Goal: Communication & Community: Answer question/provide support

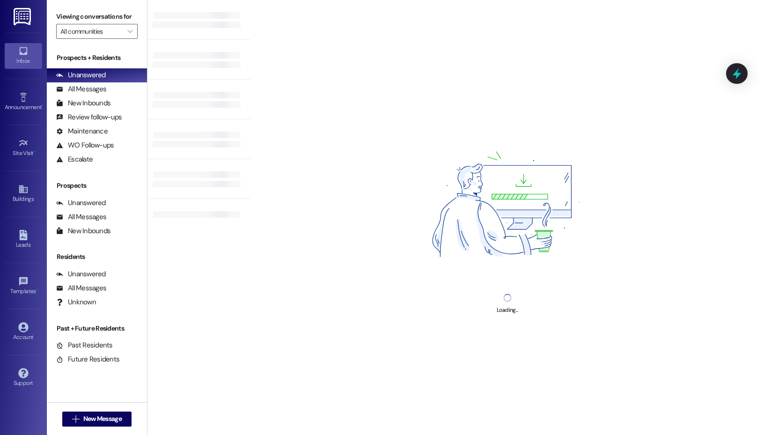
click at [138, 31] on div "Viewing conversations for All communities " at bounding box center [97, 24] width 100 height 48
click at [127, 31] on icon "" at bounding box center [129, 31] width 5 height 7
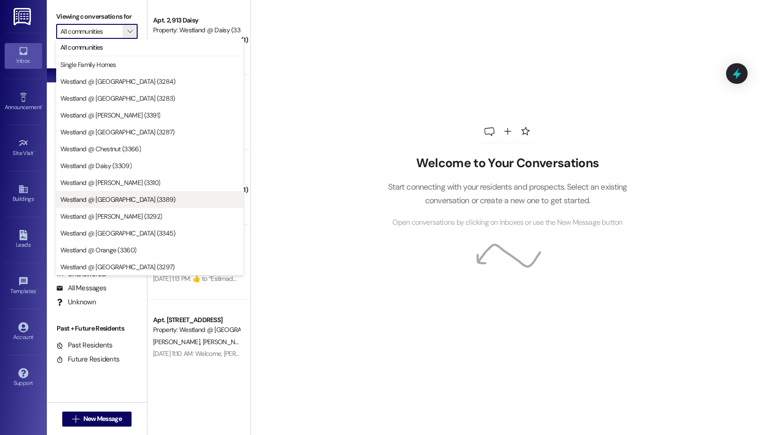
click at [127, 200] on span "Westland @ [GEOGRAPHIC_DATA] (3389)" at bounding box center [149, 199] width 179 height 9
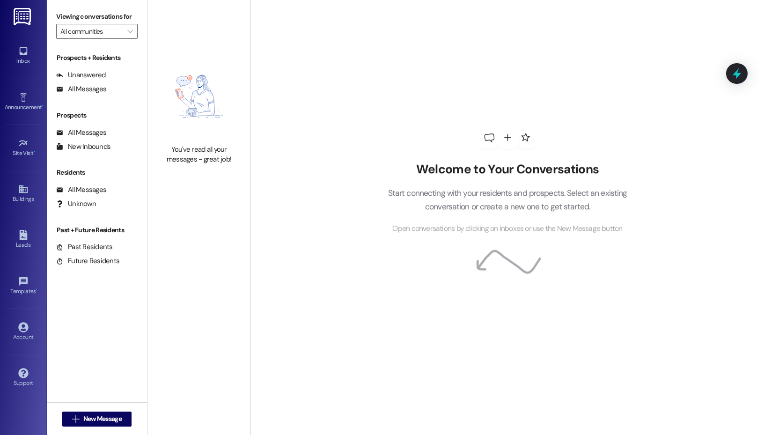
type input "Westland @ [GEOGRAPHIC_DATA] (3389)"
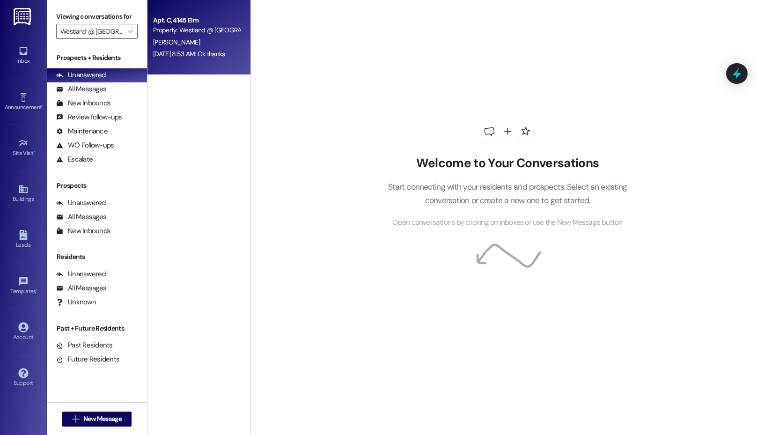
click at [191, 53] on div "[DATE] 8:53 AM: Ok thanks [DATE] 8:53 AM: Ok thanks" at bounding box center [189, 54] width 72 height 8
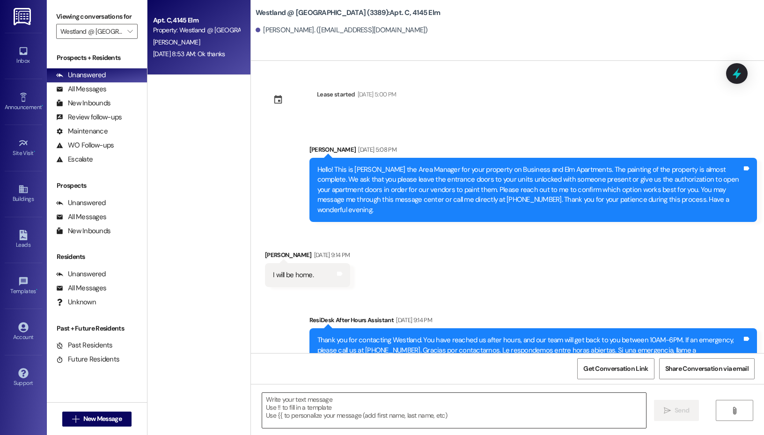
scroll to position [11039, 0]
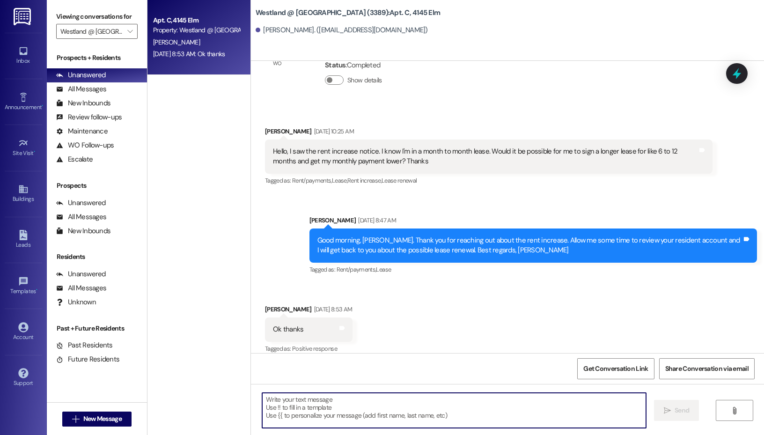
click at [355, 406] on textarea at bounding box center [454, 410] width 384 height 35
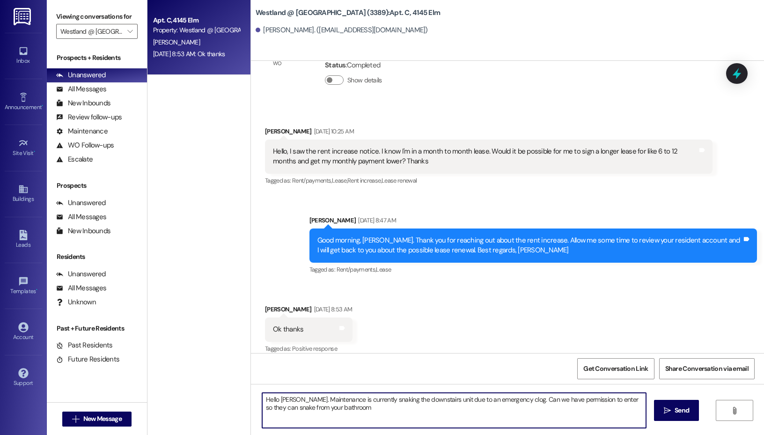
type textarea "Hello [PERSON_NAME]. Maintenance is currently snaking the downstairs unit due t…"
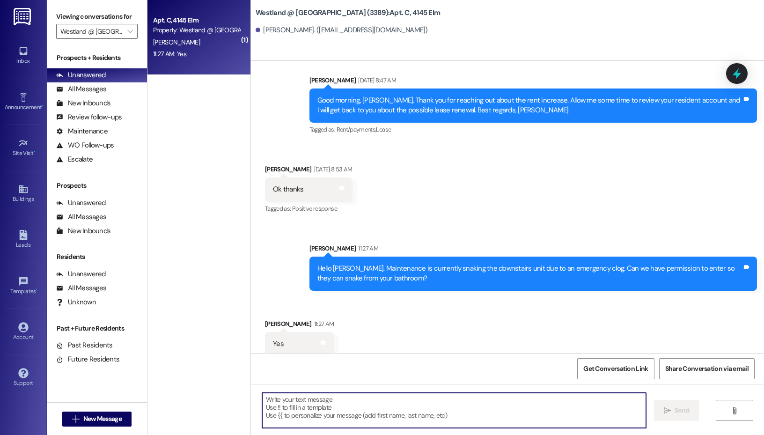
scroll to position [11179, 0]
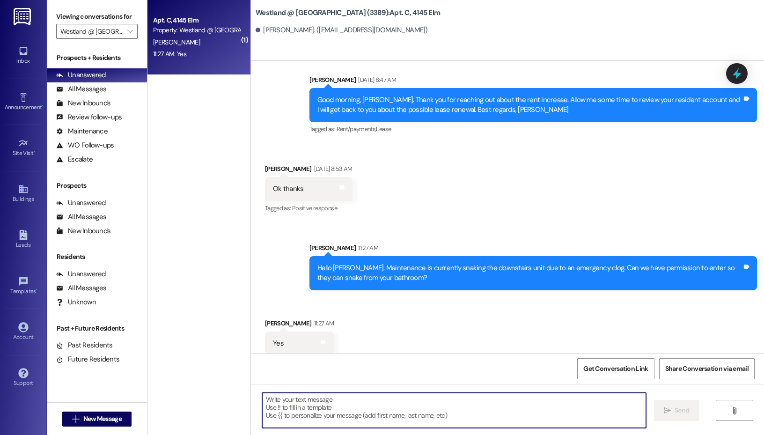
click at [298, 420] on textarea at bounding box center [454, 410] width 384 height 35
type textarea "Thank you, [PERSON_NAME]!"
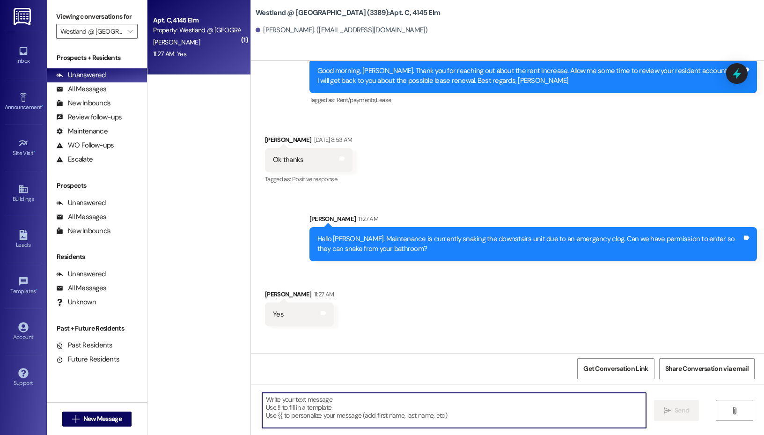
scroll to position [11244, 0]
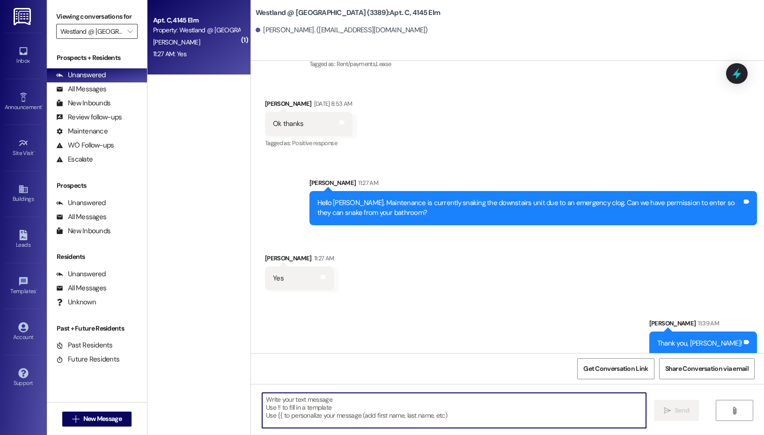
click at [115, 30] on input "Westland @ [GEOGRAPHIC_DATA] (3389)" at bounding box center [91, 31] width 62 height 15
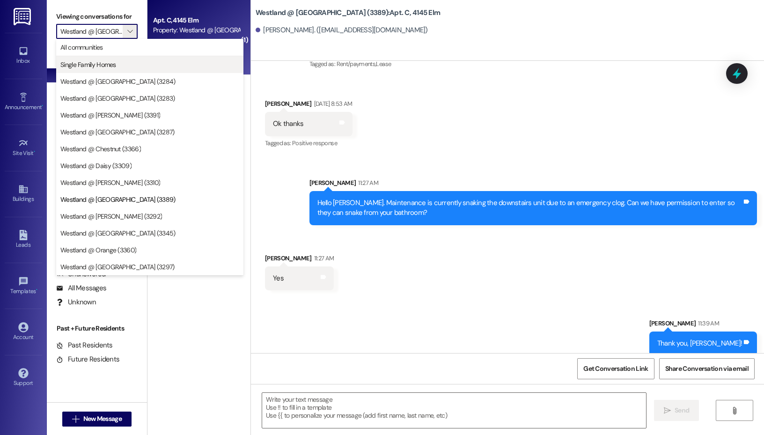
click at [122, 64] on span "Single Family Homes" at bounding box center [149, 64] width 179 height 9
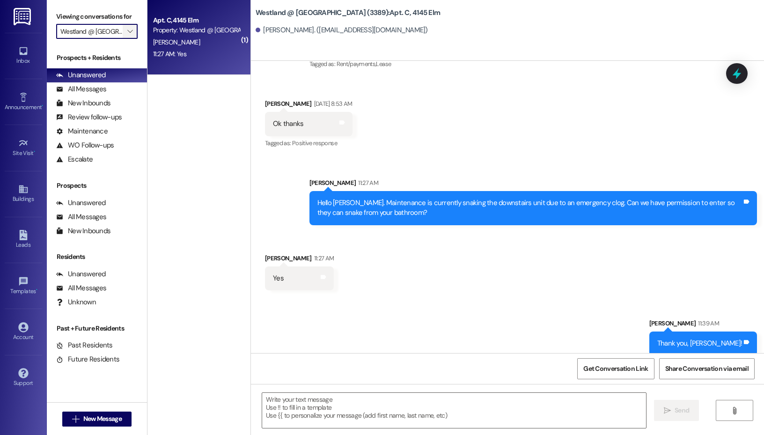
type input "Single Family Homes"
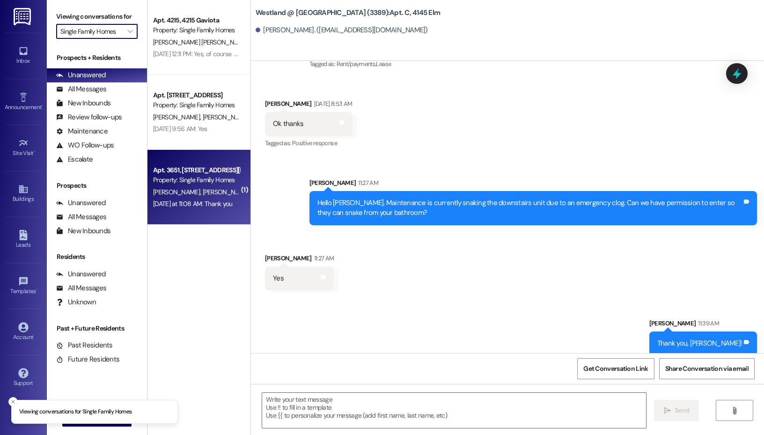
click at [182, 181] on div "Property: Single Family Homes" at bounding box center [196, 180] width 87 height 10
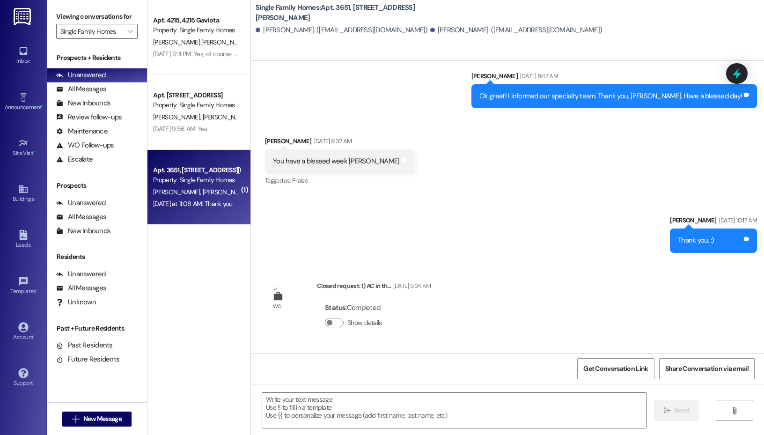
scroll to position [11378, 0]
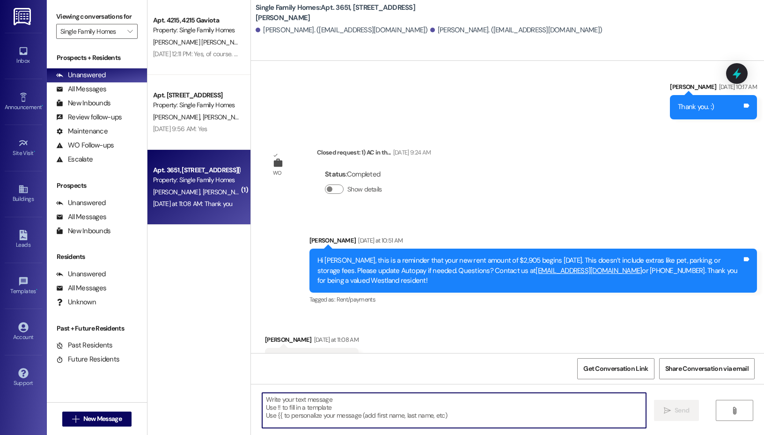
click at [349, 405] on textarea at bounding box center [454, 410] width 384 height 35
type textarea "You're welcome, [PERSON_NAME]."
click at [113, 31] on input "Single Family Homes" at bounding box center [91, 31] width 62 height 15
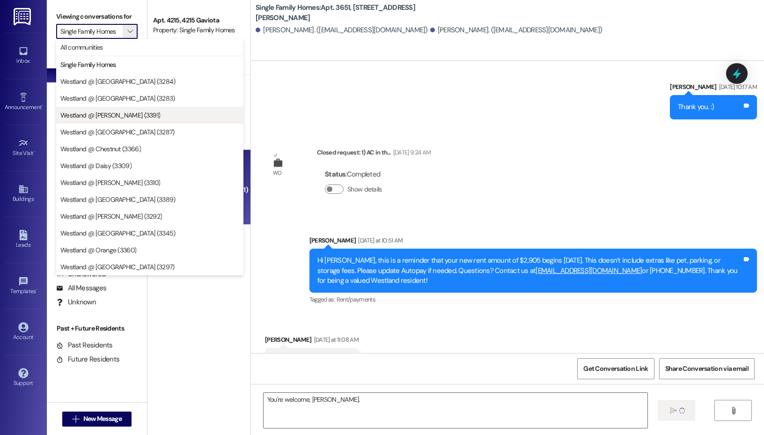
click at [117, 120] on button "Westland @ [PERSON_NAME] (3391)" at bounding box center [149, 115] width 187 height 17
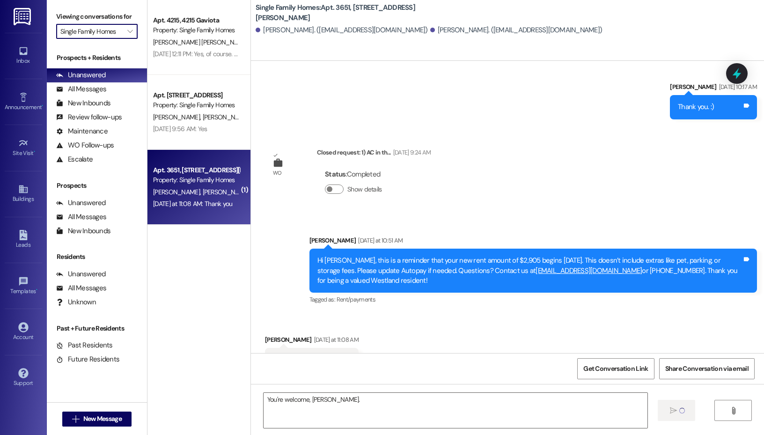
type input "Westland @ [PERSON_NAME] (3391)"
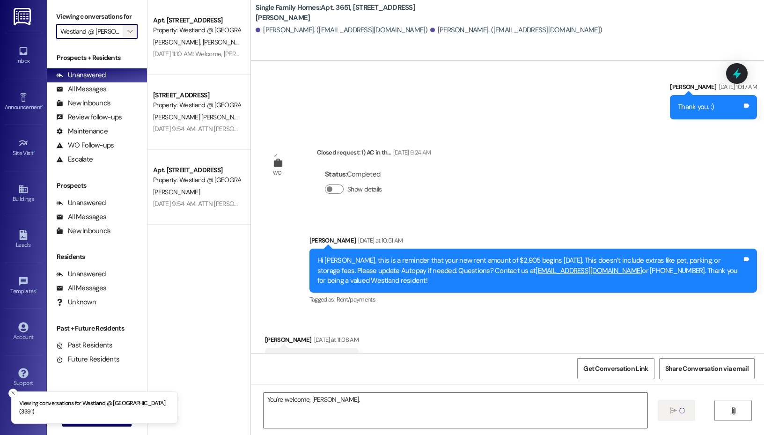
click at [125, 26] on span "" at bounding box center [129, 31] width 9 height 15
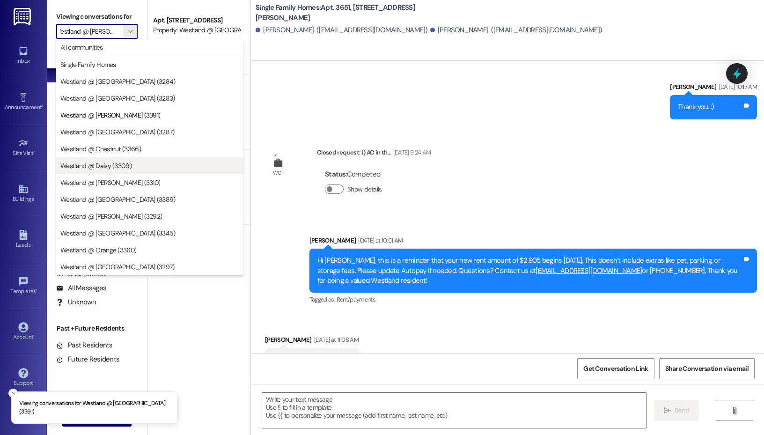
scroll to position [11377, 0]
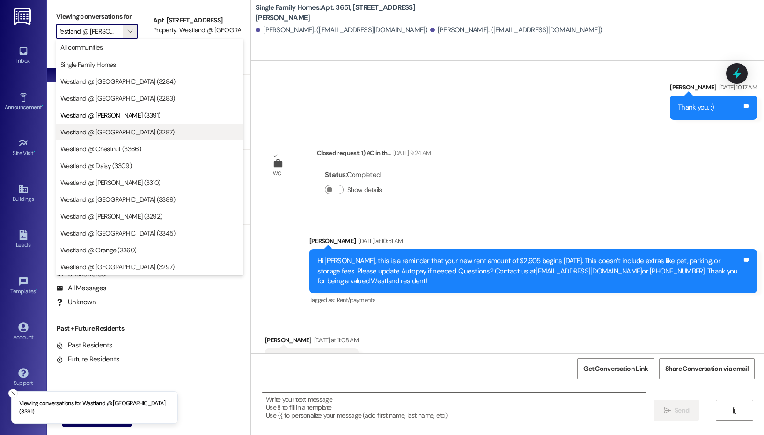
click at [150, 128] on span "Westland @ [GEOGRAPHIC_DATA] (3287)" at bounding box center [149, 131] width 179 height 9
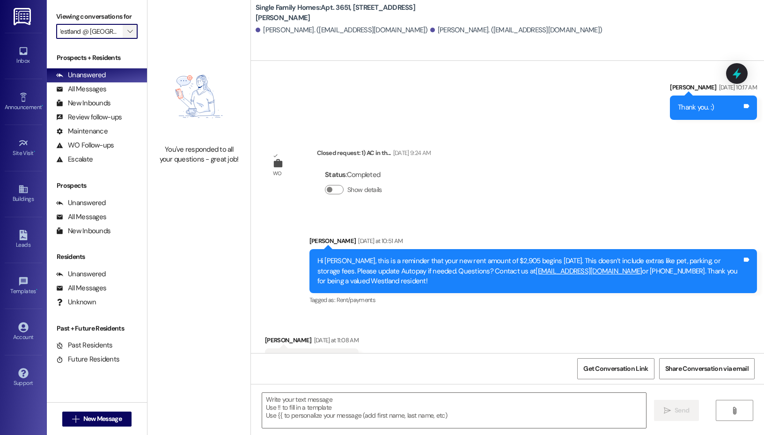
click at [128, 33] on icon "" at bounding box center [129, 31] width 5 height 7
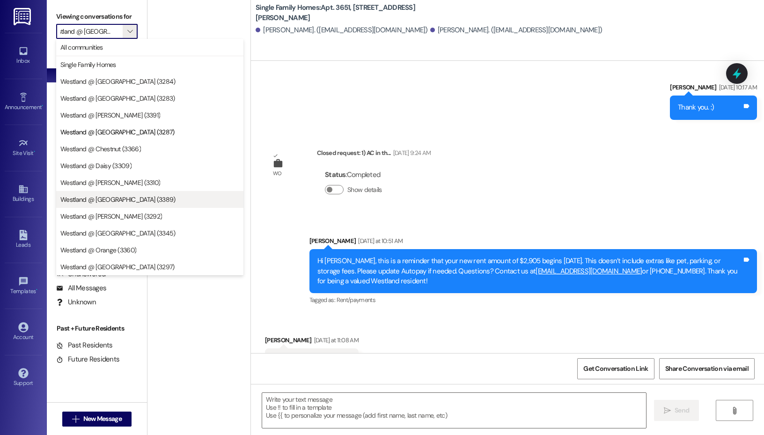
click at [131, 197] on span "Westland @ [GEOGRAPHIC_DATA] (3389)" at bounding box center [149, 199] width 179 height 9
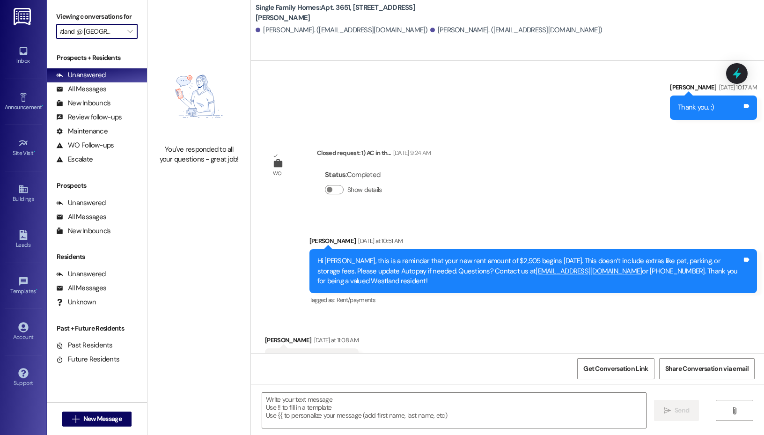
type input "Westland @ [GEOGRAPHIC_DATA] (3389)"
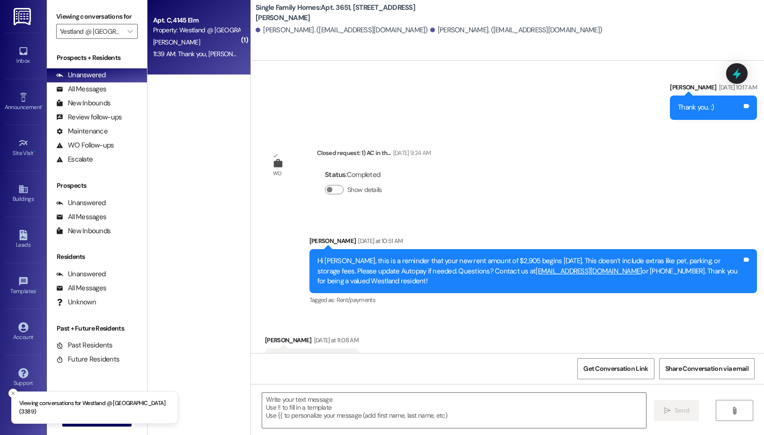
click at [213, 24] on div "Apt. C, 4145 Elm" at bounding box center [196, 20] width 87 height 10
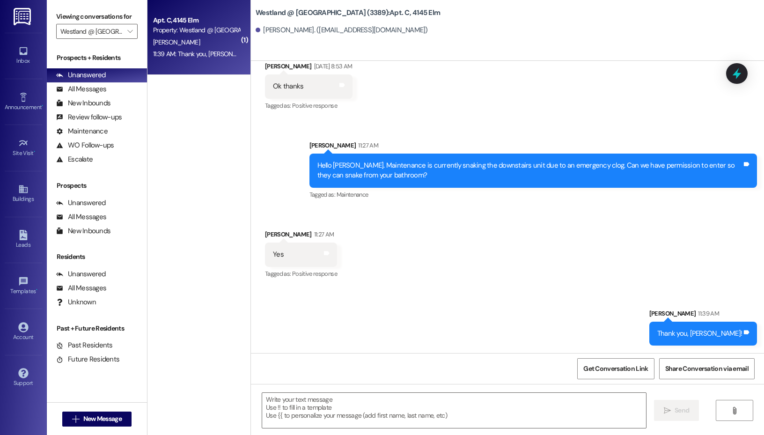
scroll to position [11272, 0]
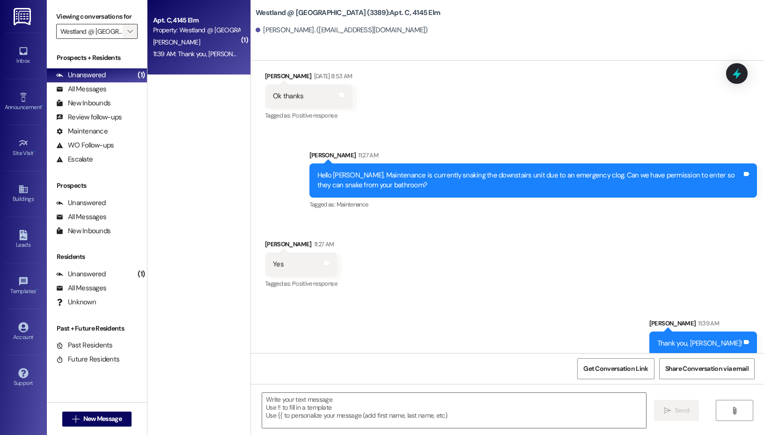
click at [132, 30] on icon "" at bounding box center [129, 31] width 5 height 7
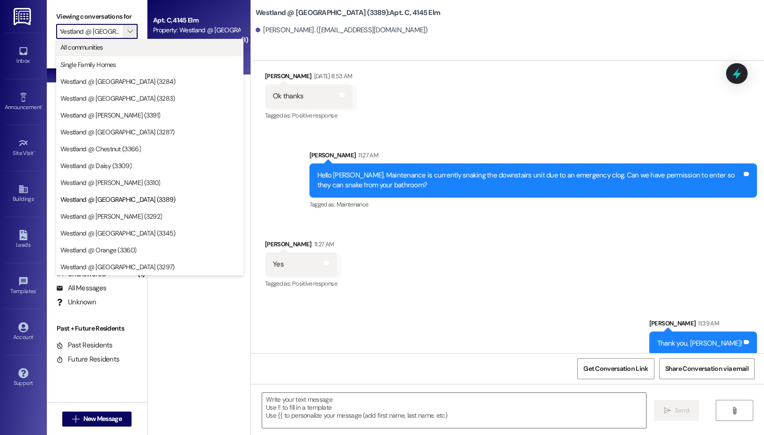
click at [137, 50] on span "All communities" at bounding box center [149, 47] width 179 height 9
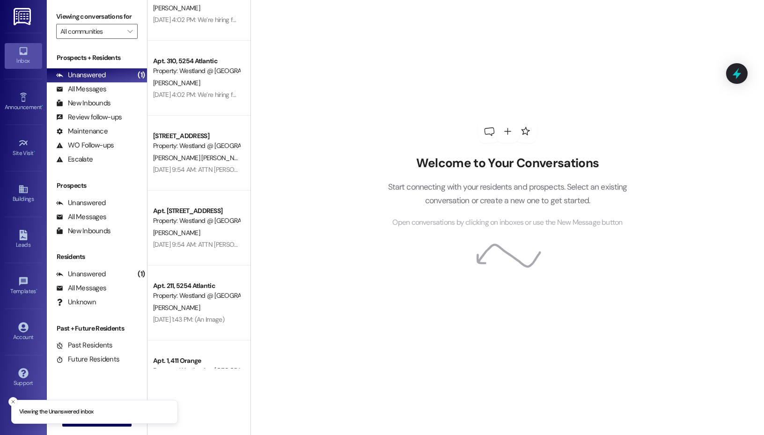
scroll to position [1281, 0]
